Goal: Task Accomplishment & Management: Manage account settings

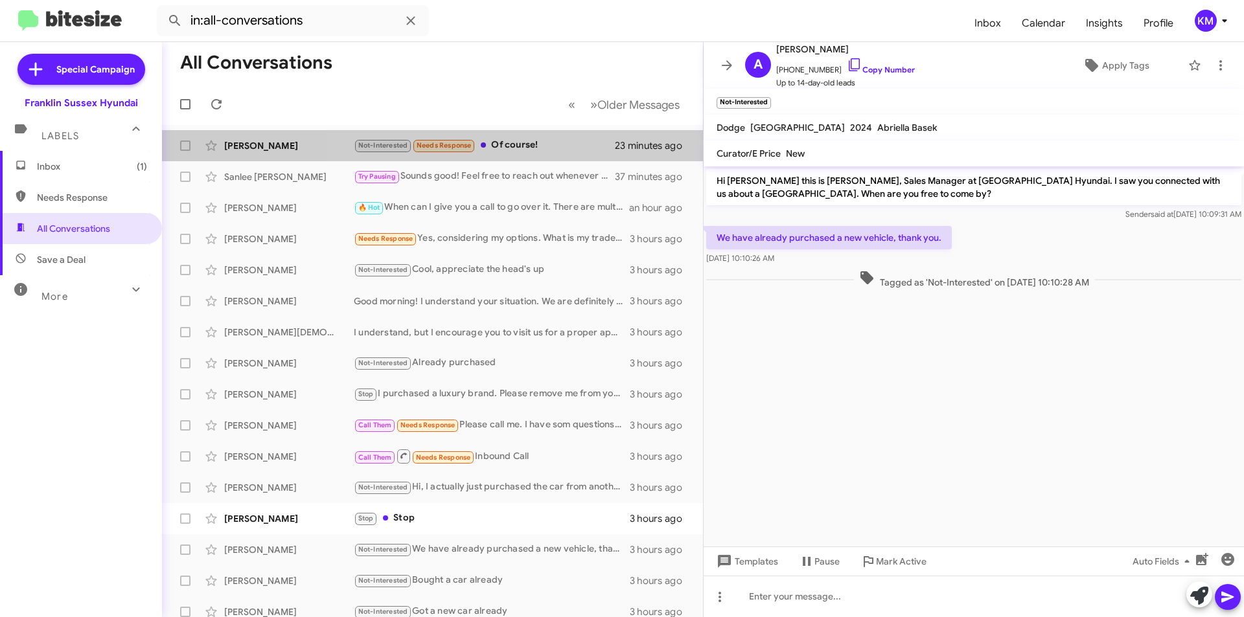
click at [527, 144] on div "Not-Interested Needs Response Of course!" at bounding box center [484, 145] width 261 height 15
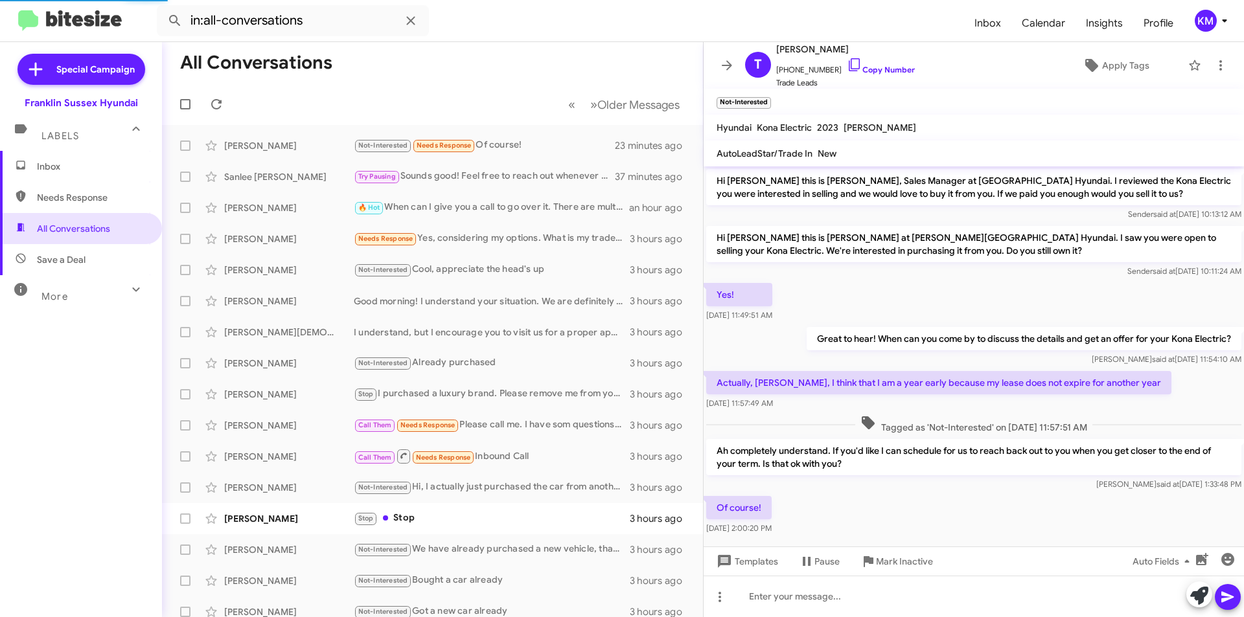
scroll to position [17, 0]
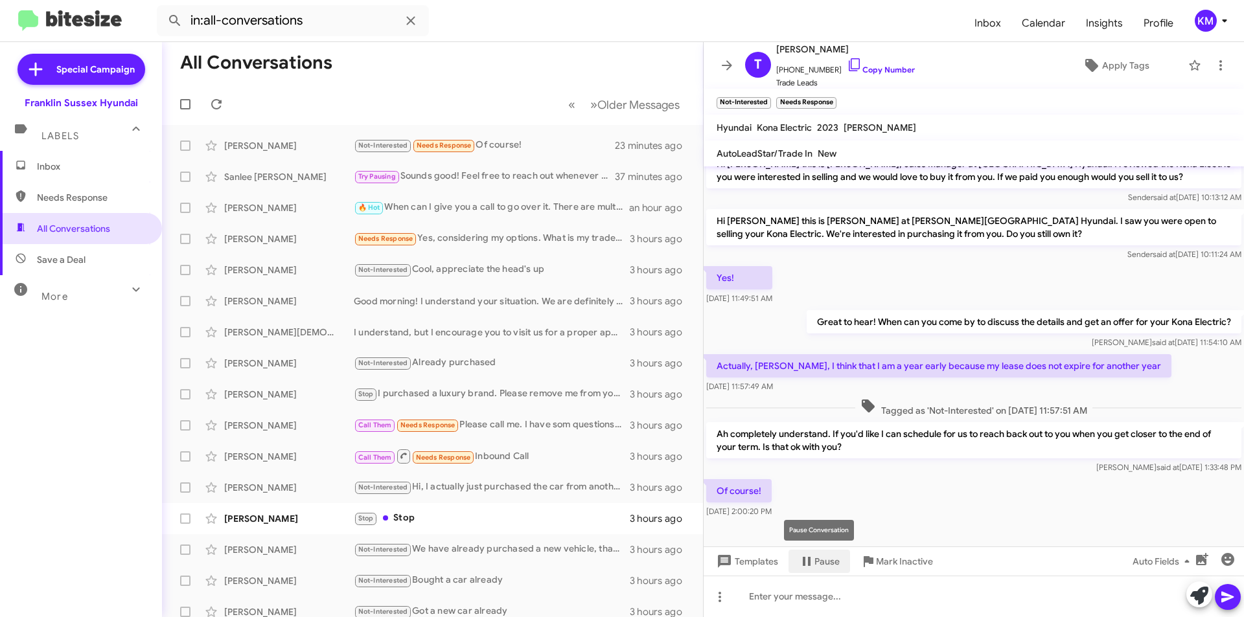
click at [804, 564] on icon at bounding box center [807, 561] width 8 height 9
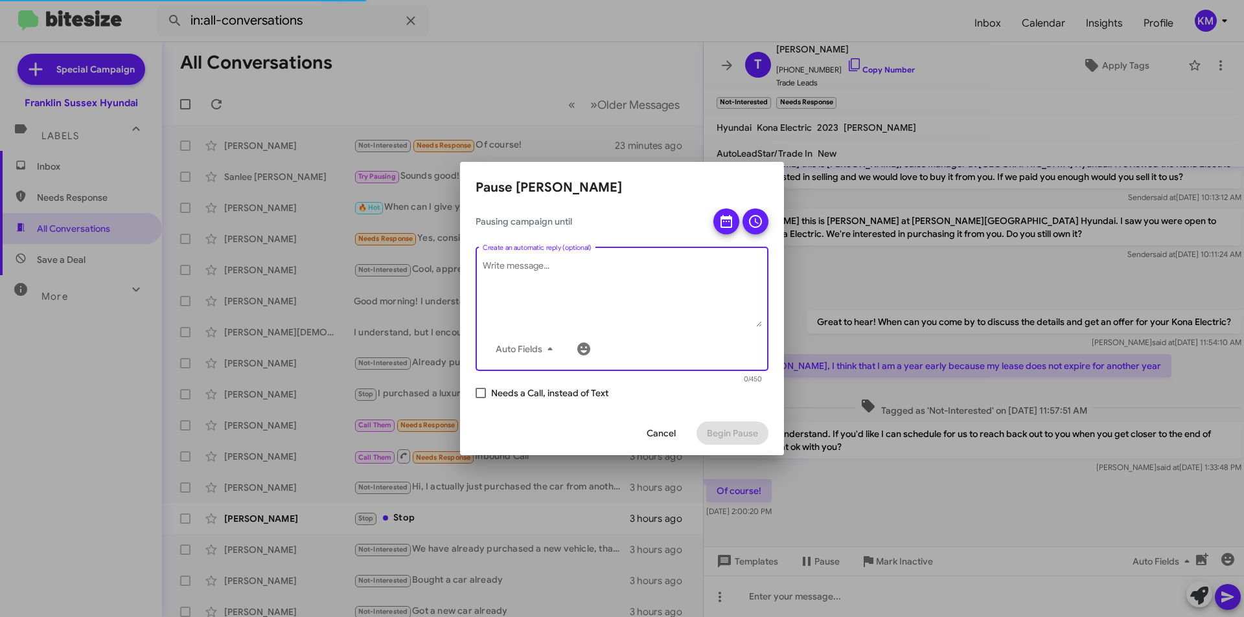
click at [594, 260] on textarea "Create an automatic reply (optional)" at bounding box center [622, 293] width 279 height 67
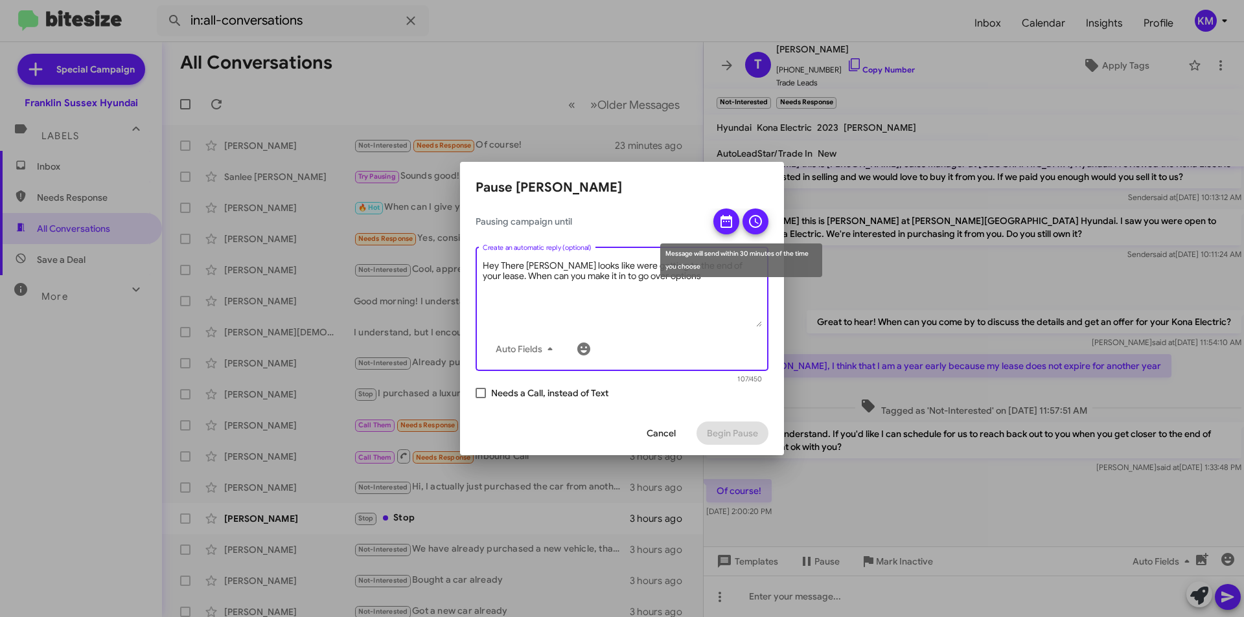
type textarea "Hey There [PERSON_NAME] looks like were getting to the end of your lease. When …"
click at [722, 224] on icon at bounding box center [726, 222] width 16 height 16
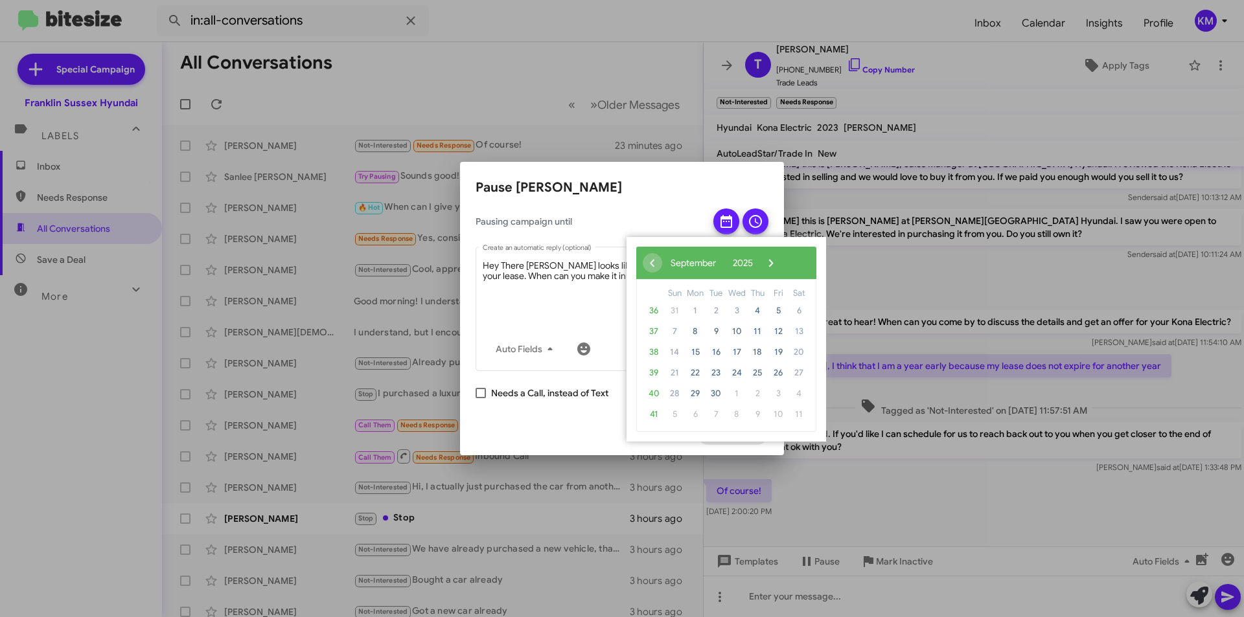
click at [781, 266] on span "›" at bounding box center [770, 262] width 19 height 19
click at [770, 266] on span "›" at bounding box center [760, 262] width 19 height 19
click at [778, 266] on span "›" at bounding box center [768, 262] width 19 height 19
click at [652, 263] on span "‹" at bounding box center [652, 262] width 19 height 19
click at [778, 263] on span "›" at bounding box center [768, 262] width 19 height 19
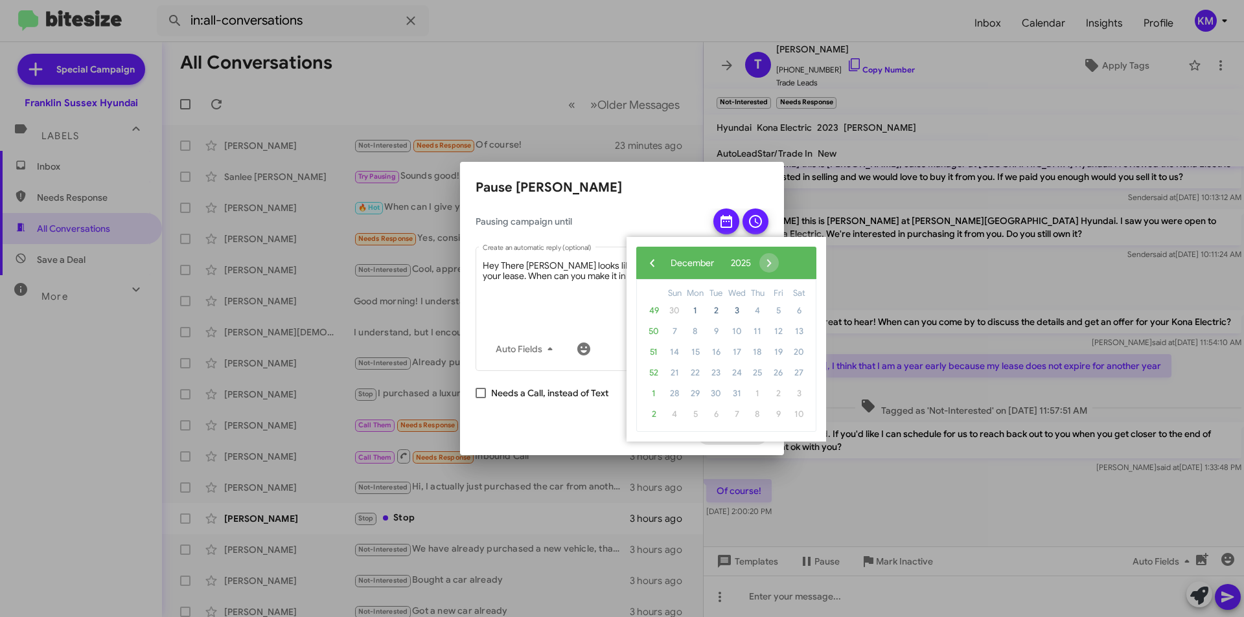
click at [697, 174] on mat-dialog-container "Pause [PERSON_NAME] Pausing campaign until Hey There [PERSON_NAME] looks like w…" at bounding box center [622, 308] width 324 height 293
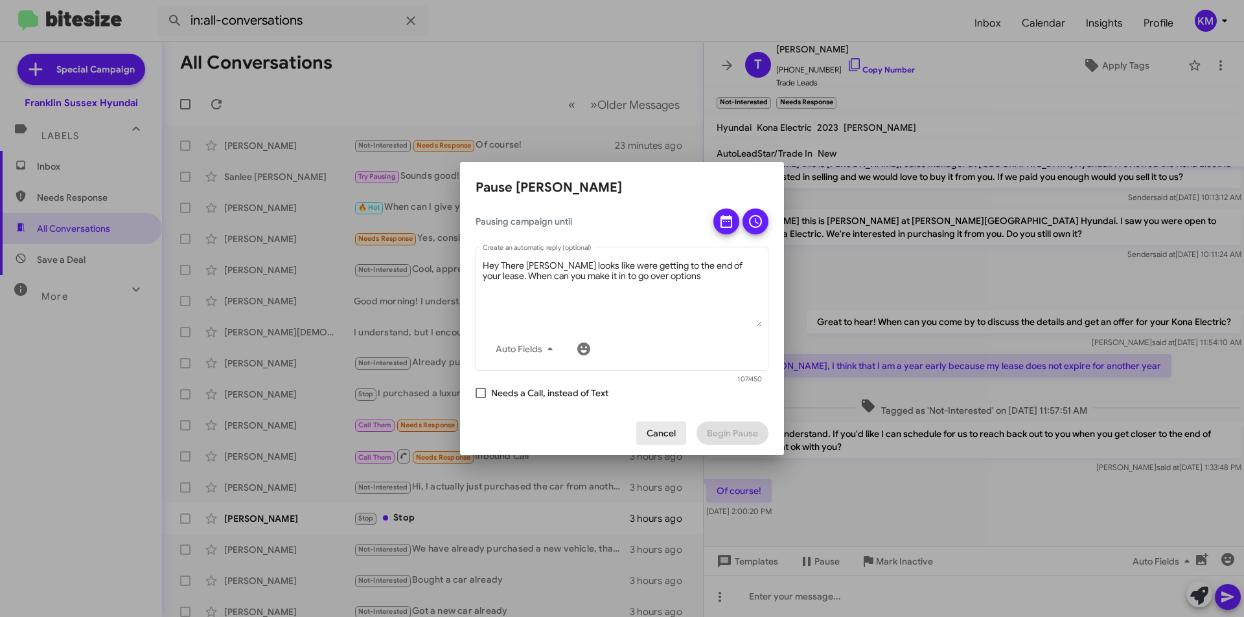
click at [655, 428] on span "Cancel" at bounding box center [660, 433] width 29 height 23
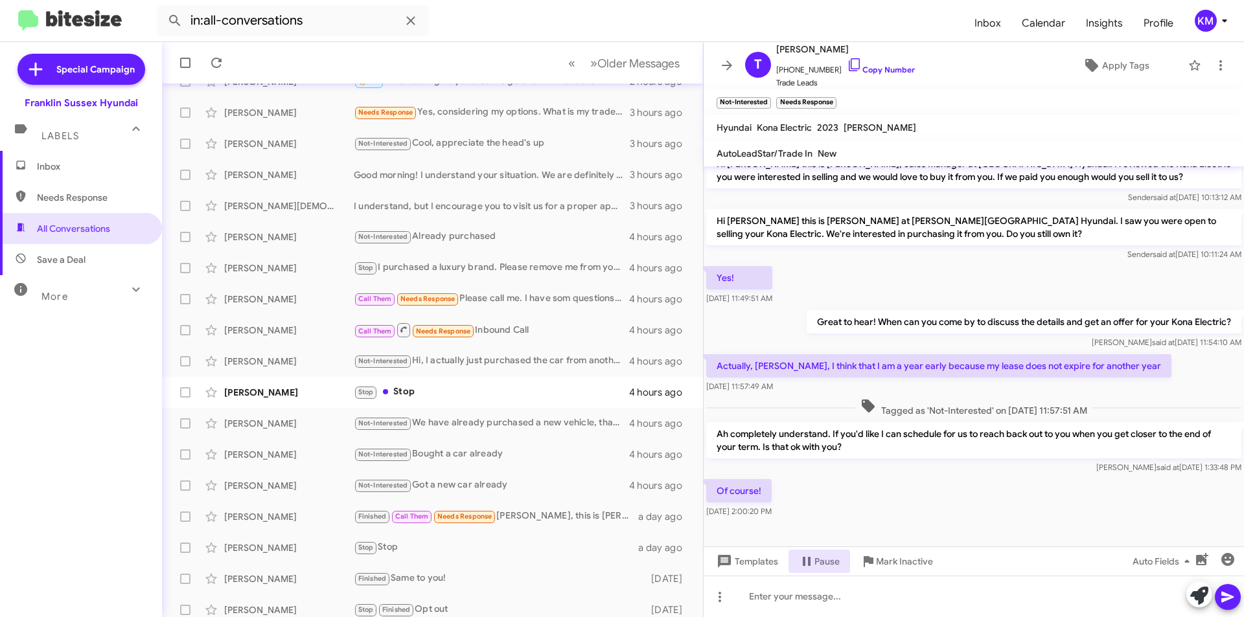
scroll to position [135, 0]
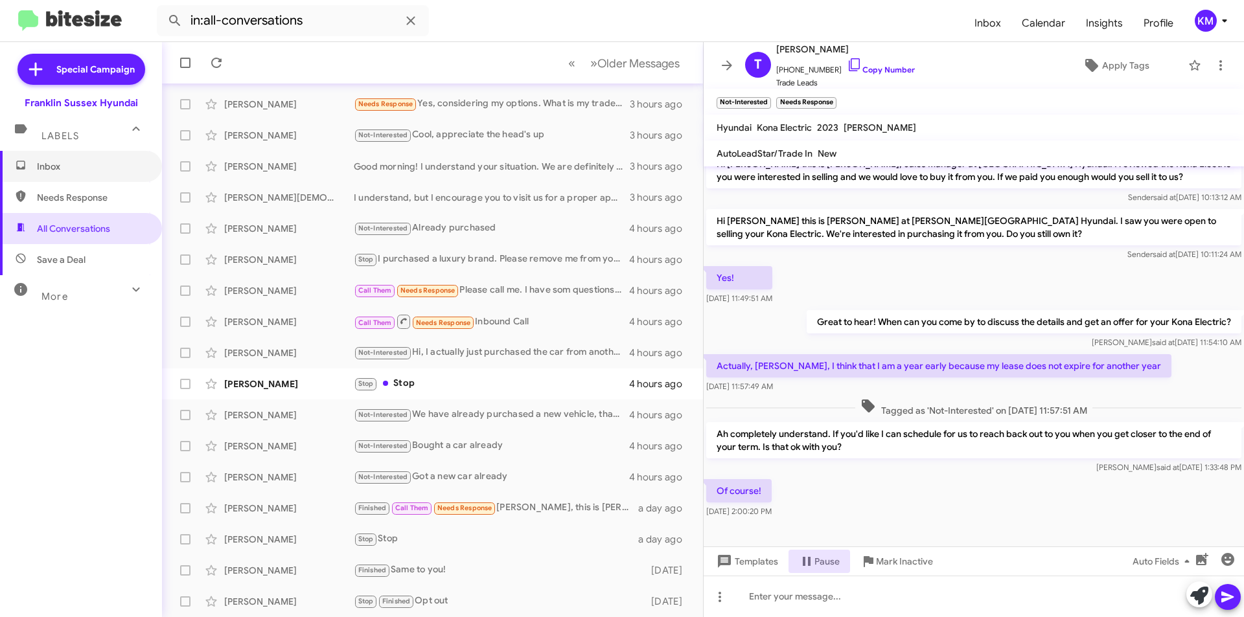
click at [54, 172] on span "Inbox" at bounding box center [92, 166] width 110 height 13
